Goal: Task Accomplishment & Management: Use online tool/utility

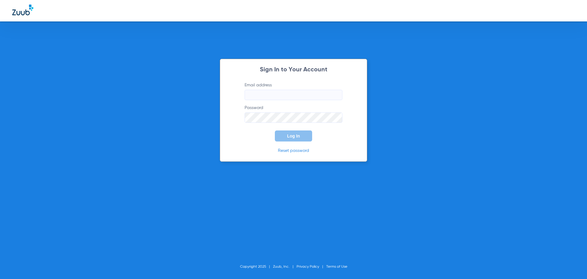
click at [295, 93] on input "Email address" at bounding box center [294, 95] width 98 height 10
type input "[EMAIL_ADDRESS][DOMAIN_NAME]"
click at [301, 135] on button "Log In" at bounding box center [293, 135] width 37 height 11
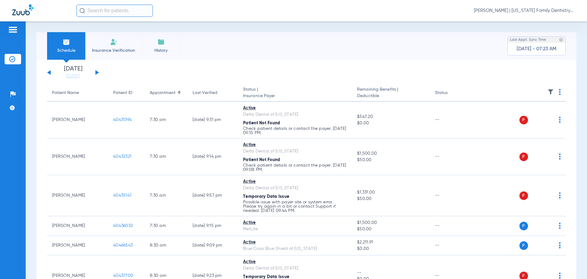
click at [94, 68] on div "[DATE] [DATE] [DATE] [DATE] [DATE] [DATE] [DATE] [DATE] [DATE] [DATE] [DATE] [D…" at bounding box center [73, 72] width 52 height 13
click at [95, 70] on div "[DATE] [DATE] [DATE] [DATE] [DATE] [DATE] [DATE] [DATE] [DATE] [DATE] [DATE] [D…" at bounding box center [73, 72] width 52 height 13
click at [96, 72] on button at bounding box center [97, 72] width 4 height 5
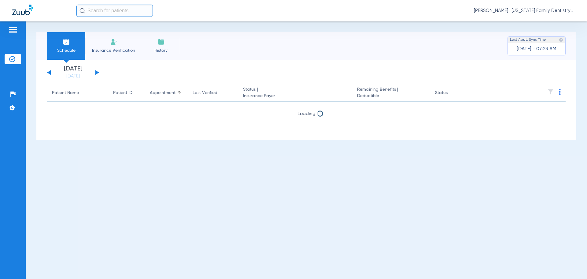
click at [98, 72] on button at bounding box center [97, 72] width 4 height 5
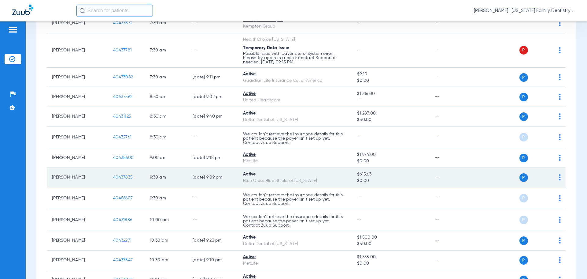
scroll to position [92, 0]
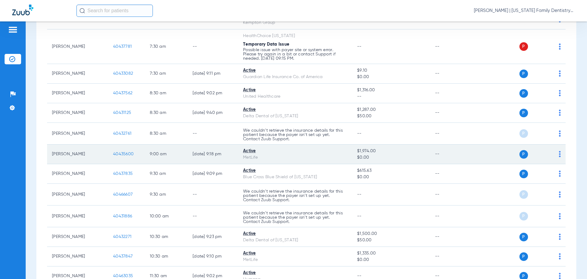
click at [123, 154] on span "40435600" at bounding box center [123, 154] width 20 height 4
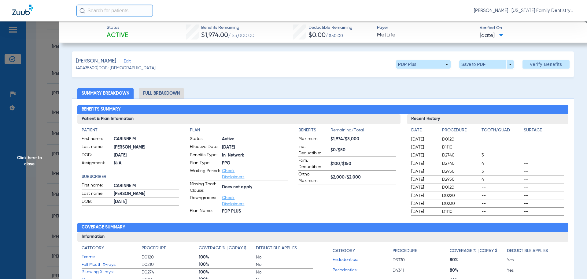
click at [161, 94] on li "Full Breakdown" at bounding box center [161, 93] width 45 height 11
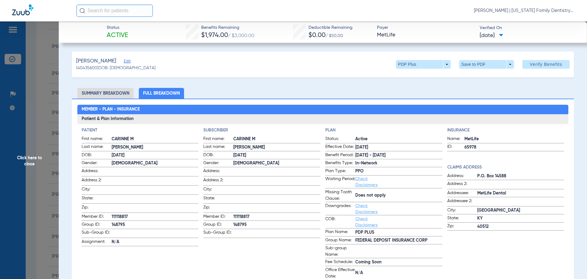
click at [115, 94] on li "Summary Breakdown" at bounding box center [105, 93] width 56 height 11
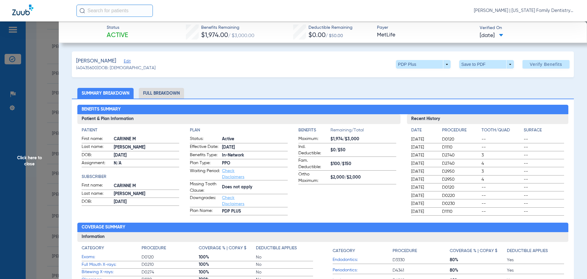
drag, startPoint x: 50, startPoint y: 102, endPoint x: 47, endPoint y: 100, distance: 3.8
click at [50, 102] on span "Click here to close" at bounding box center [29, 160] width 59 height 279
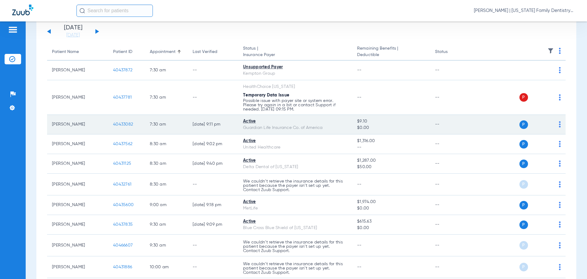
scroll to position [0, 0]
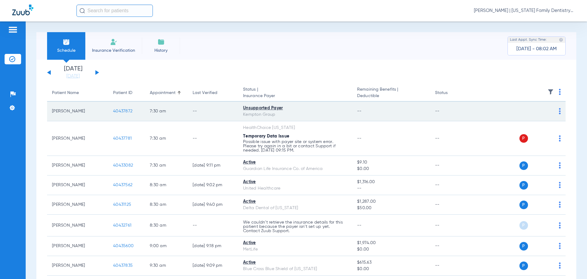
click at [119, 110] on span "40437872" at bounding box center [122, 111] width 19 height 4
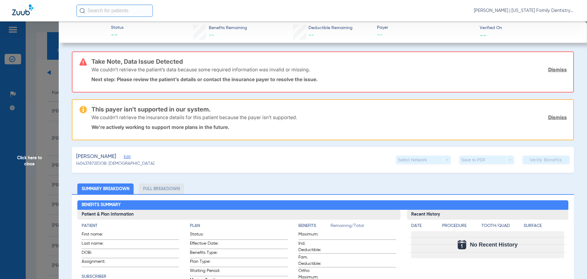
click at [46, 95] on span "Click here to close" at bounding box center [29, 160] width 59 height 279
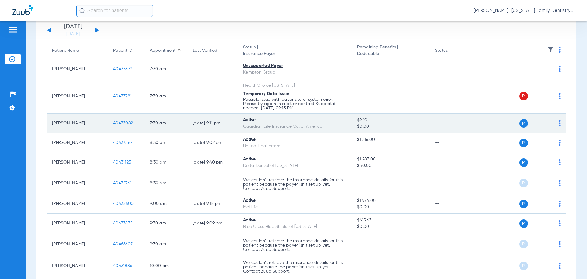
scroll to position [61, 0]
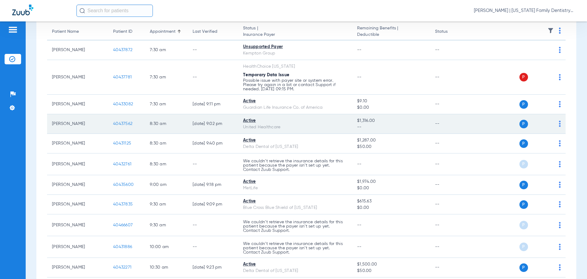
click at [125, 124] on span "40437562" at bounding box center [122, 123] width 19 height 4
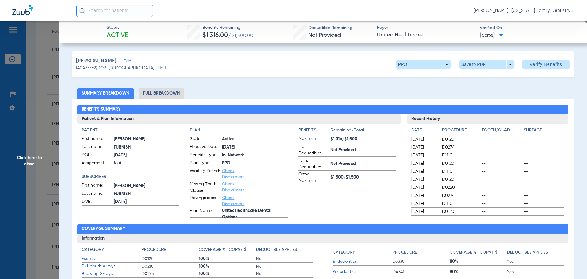
click at [168, 95] on li "Full Breakdown" at bounding box center [161, 93] width 45 height 11
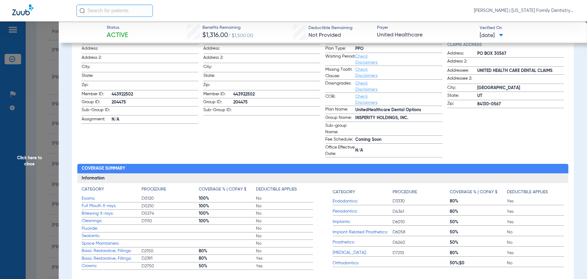
scroll to position [0, 0]
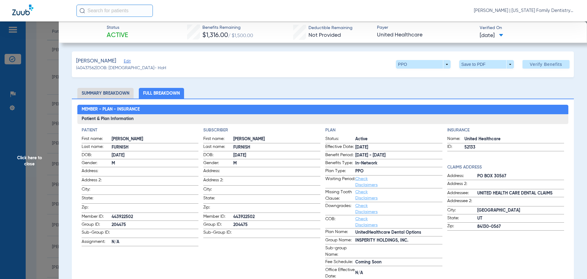
click at [47, 60] on span "Click here to close" at bounding box center [29, 160] width 59 height 279
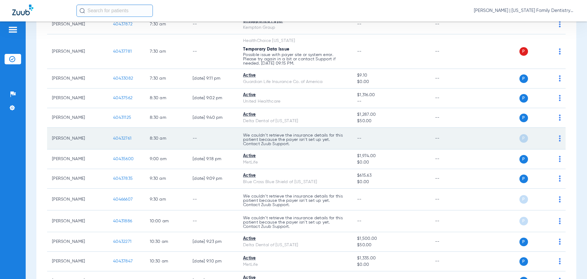
scroll to position [122, 0]
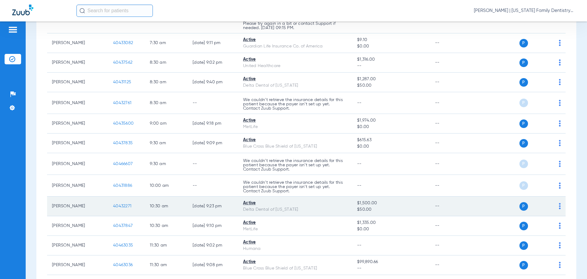
click at [119, 206] on span "40432271" at bounding box center [122, 206] width 18 height 4
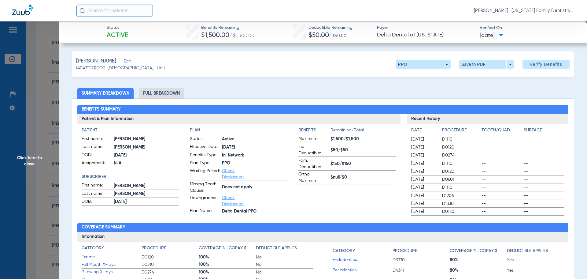
click at [162, 88] on li "Full Breakdown" at bounding box center [161, 93] width 45 height 11
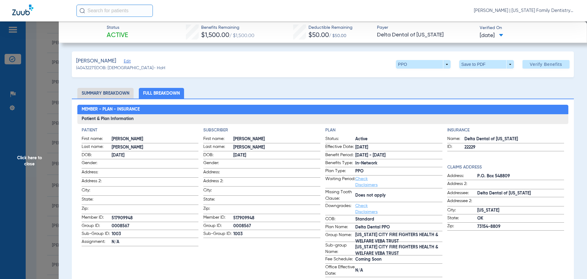
click at [52, 82] on span "Click here to close" at bounding box center [29, 160] width 59 height 279
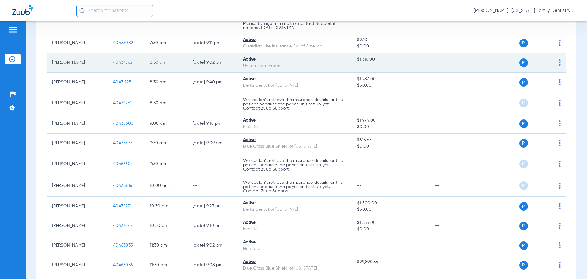
click at [121, 62] on span "40437562" at bounding box center [122, 62] width 19 height 4
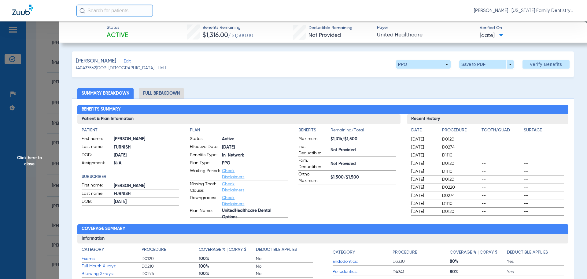
click at [172, 92] on li "Full Breakdown" at bounding box center [161, 93] width 45 height 11
